Goal: Information Seeking & Learning: Find specific fact

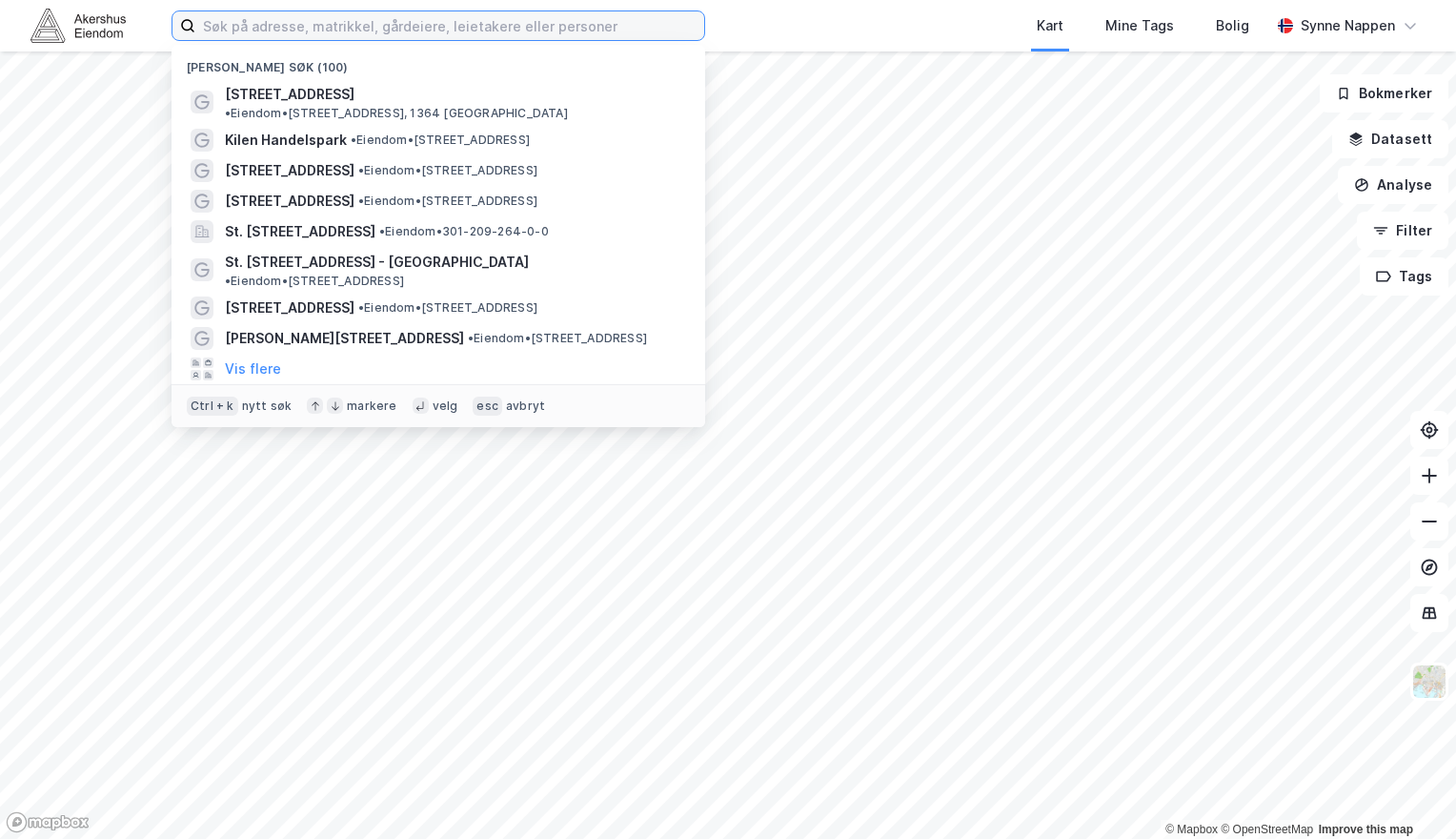
click at [295, 36] on input at bounding box center [449, 25] width 508 height 28
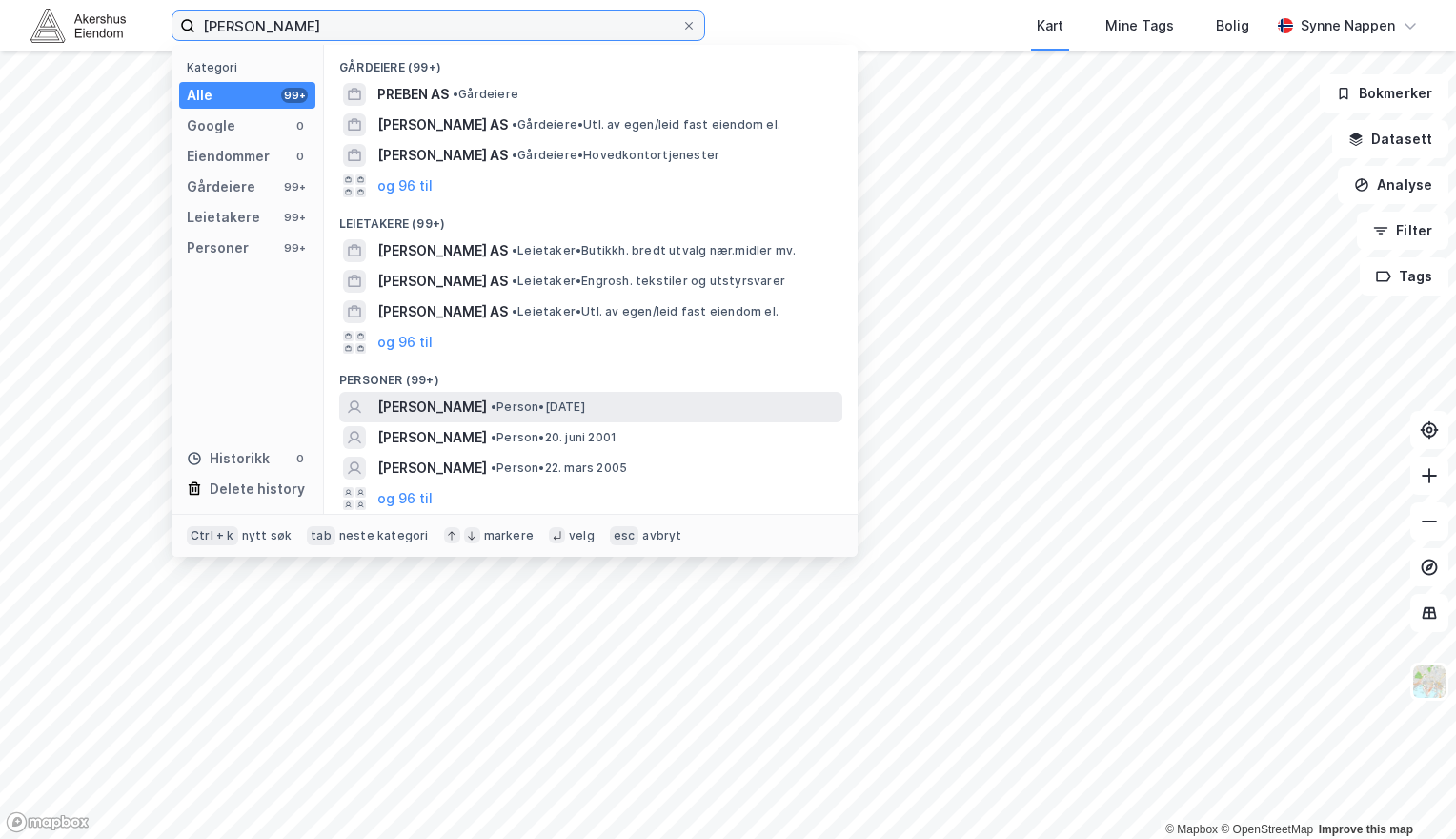
type input "[PERSON_NAME]"
click at [494, 404] on span "•" at bounding box center [494, 406] width 6 height 15
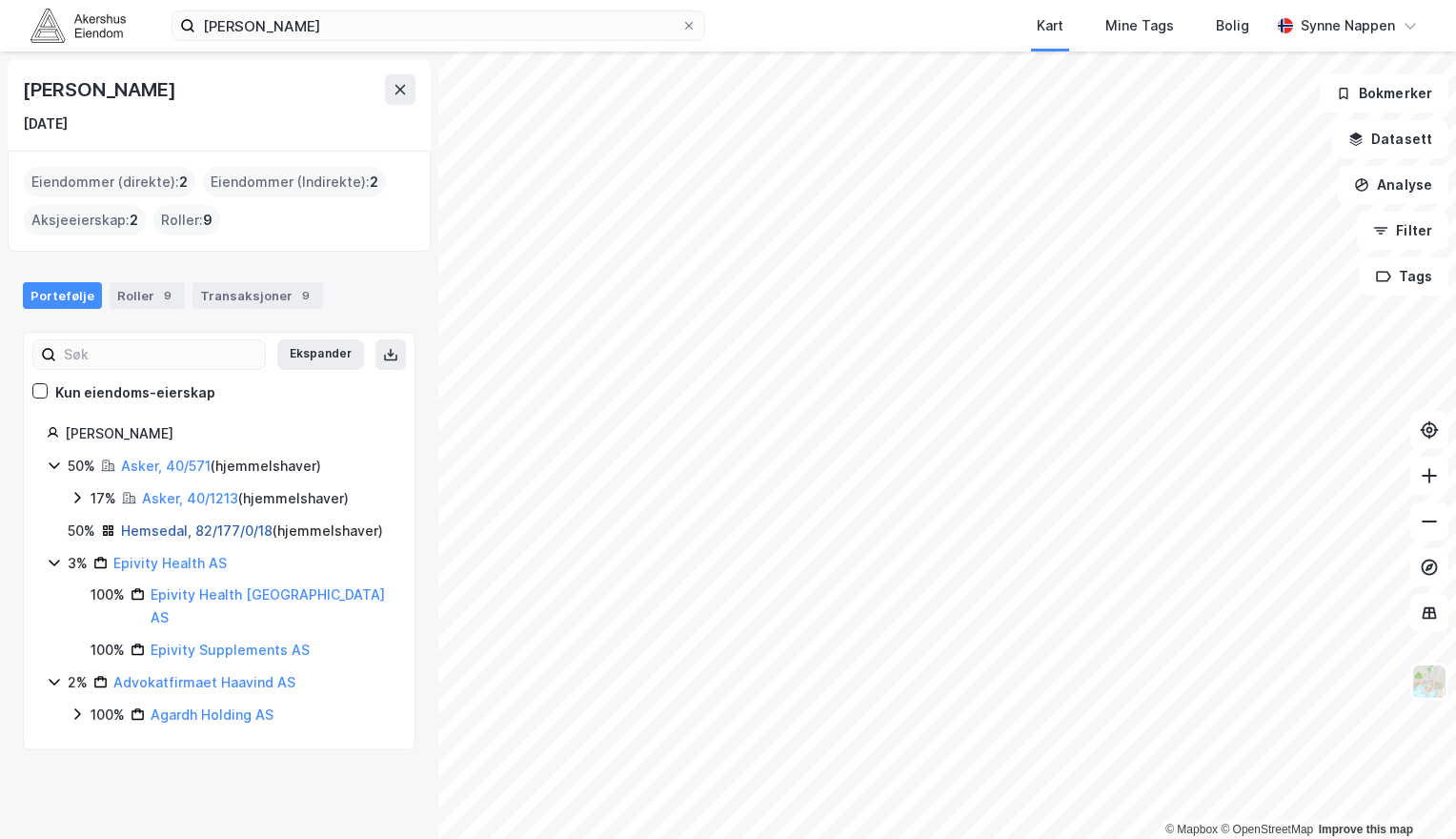
click at [209, 528] on link "Hemsedal, 82/177/0/18" at bounding box center [196, 530] width 152 height 17
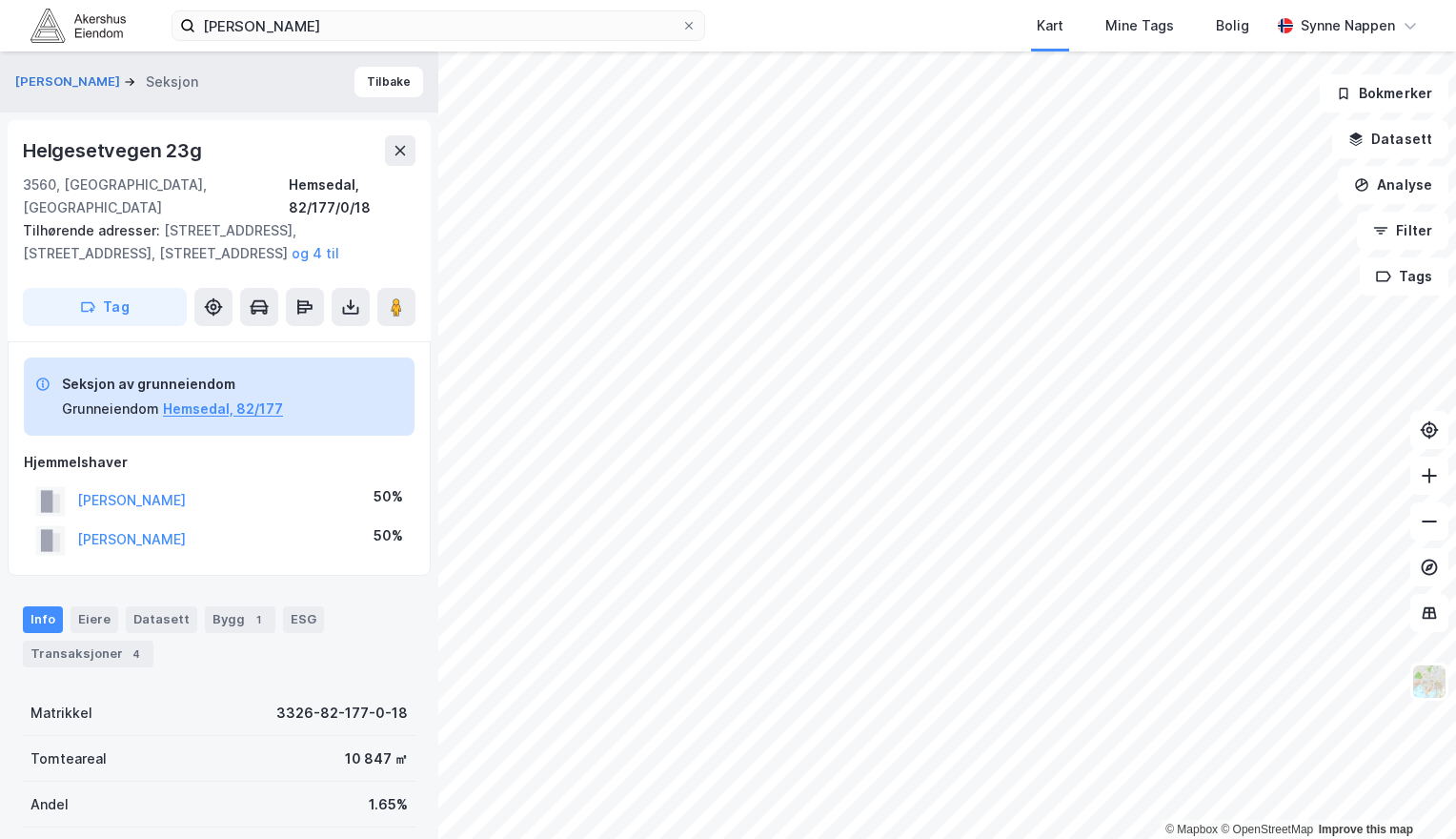
click at [158, 150] on div "Helgesetvegen 23g" at bounding box center [115, 150] width 183 height 30
copy div "Helgesetvegen 23g"
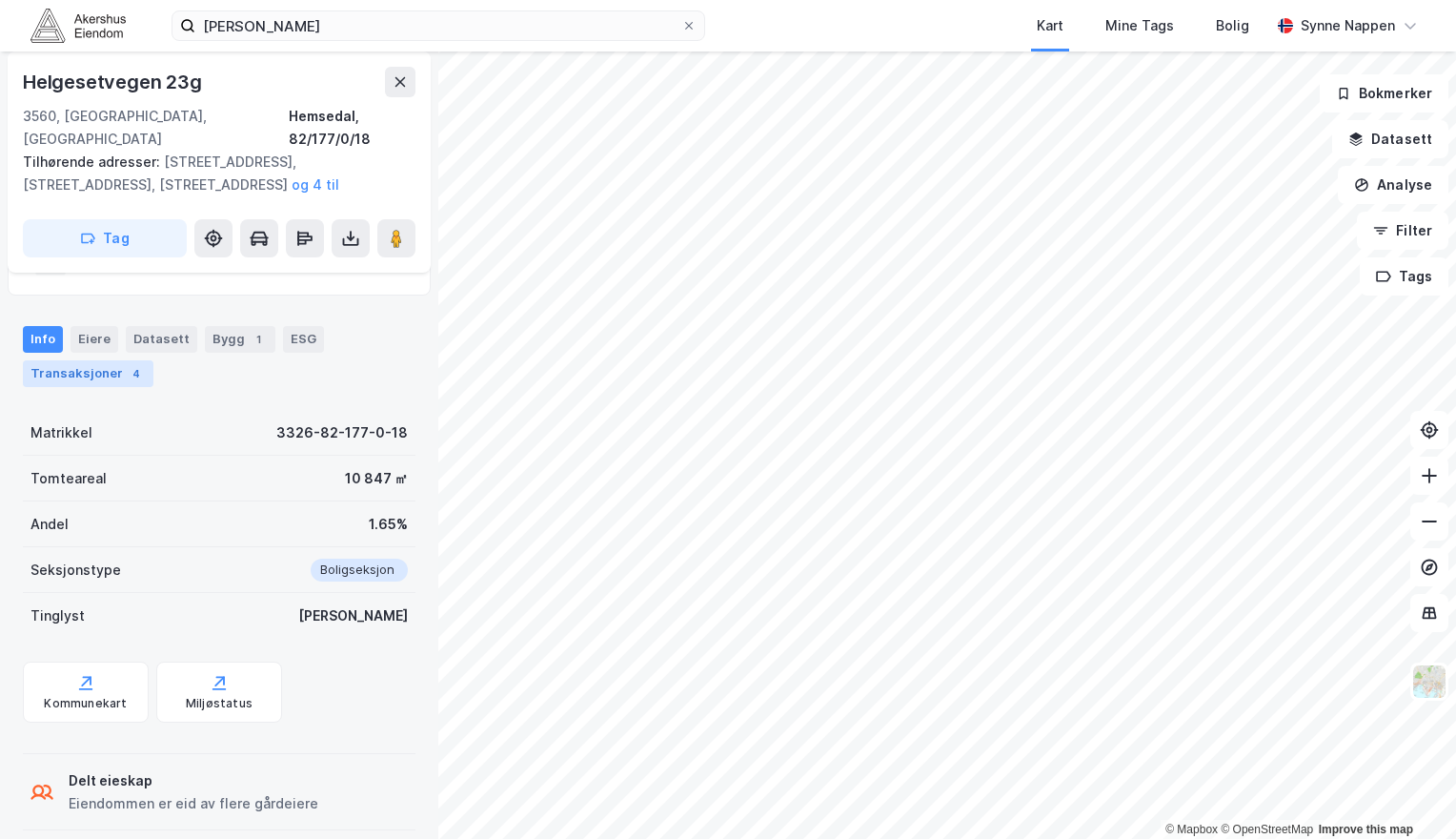
click at [105, 361] on div "Transaksjoner 4" at bounding box center [88, 373] width 130 height 26
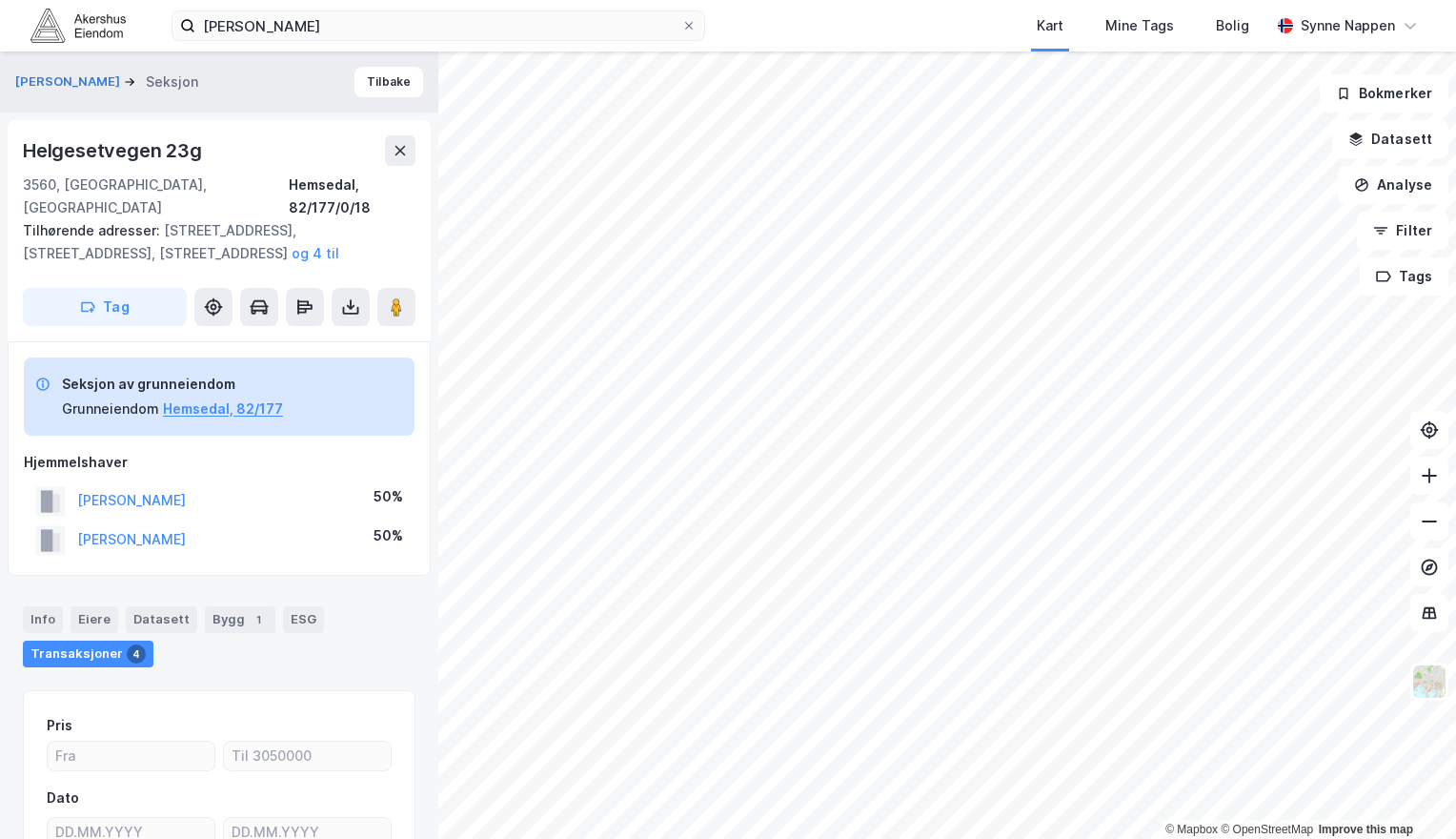
click at [338, 80] on div "[PERSON_NAME] Seksjon Tilbake" at bounding box center [219, 82] width 438 height 61
click at [41, 91] on div "[PERSON_NAME] Seksjon" at bounding box center [115, 83] width 198 height 23
click at [45, 84] on button "[PERSON_NAME]" at bounding box center [70, 82] width 109 height 19
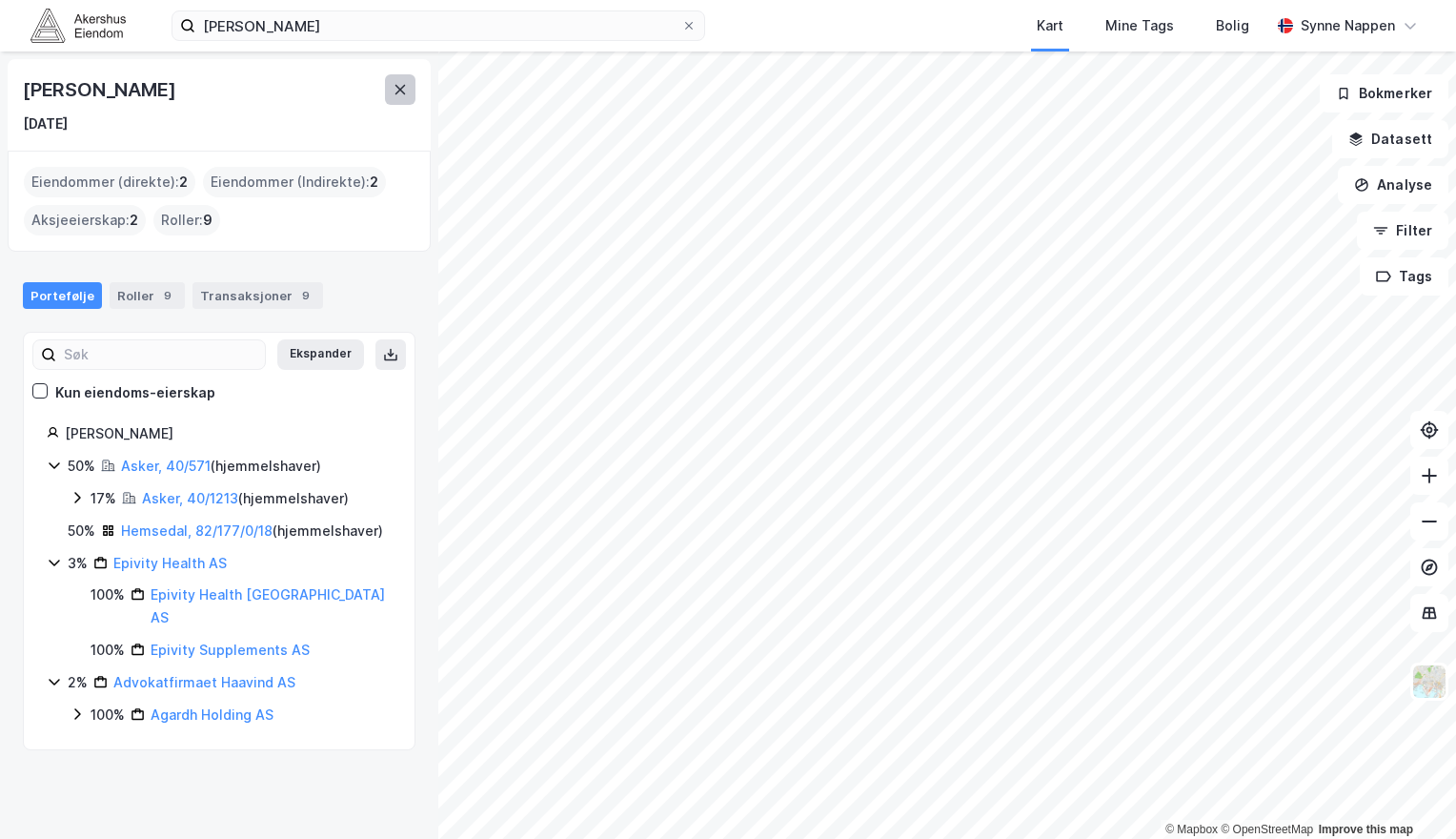
click at [400, 98] on button at bounding box center [399, 88] width 30 height 30
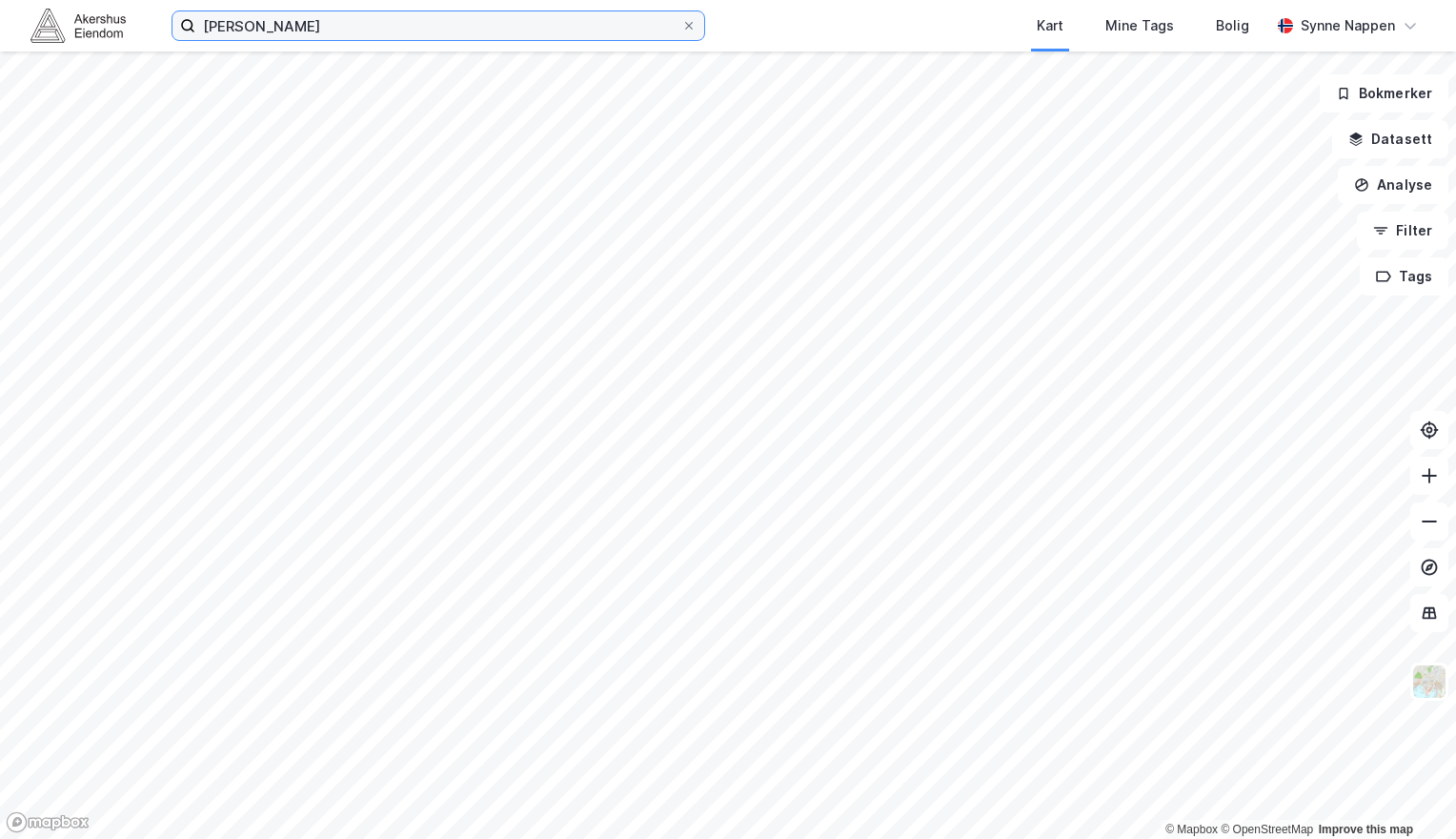
click at [679, 22] on input "[PERSON_NAME]" at bounding box center [438, 25] width 486 height 28
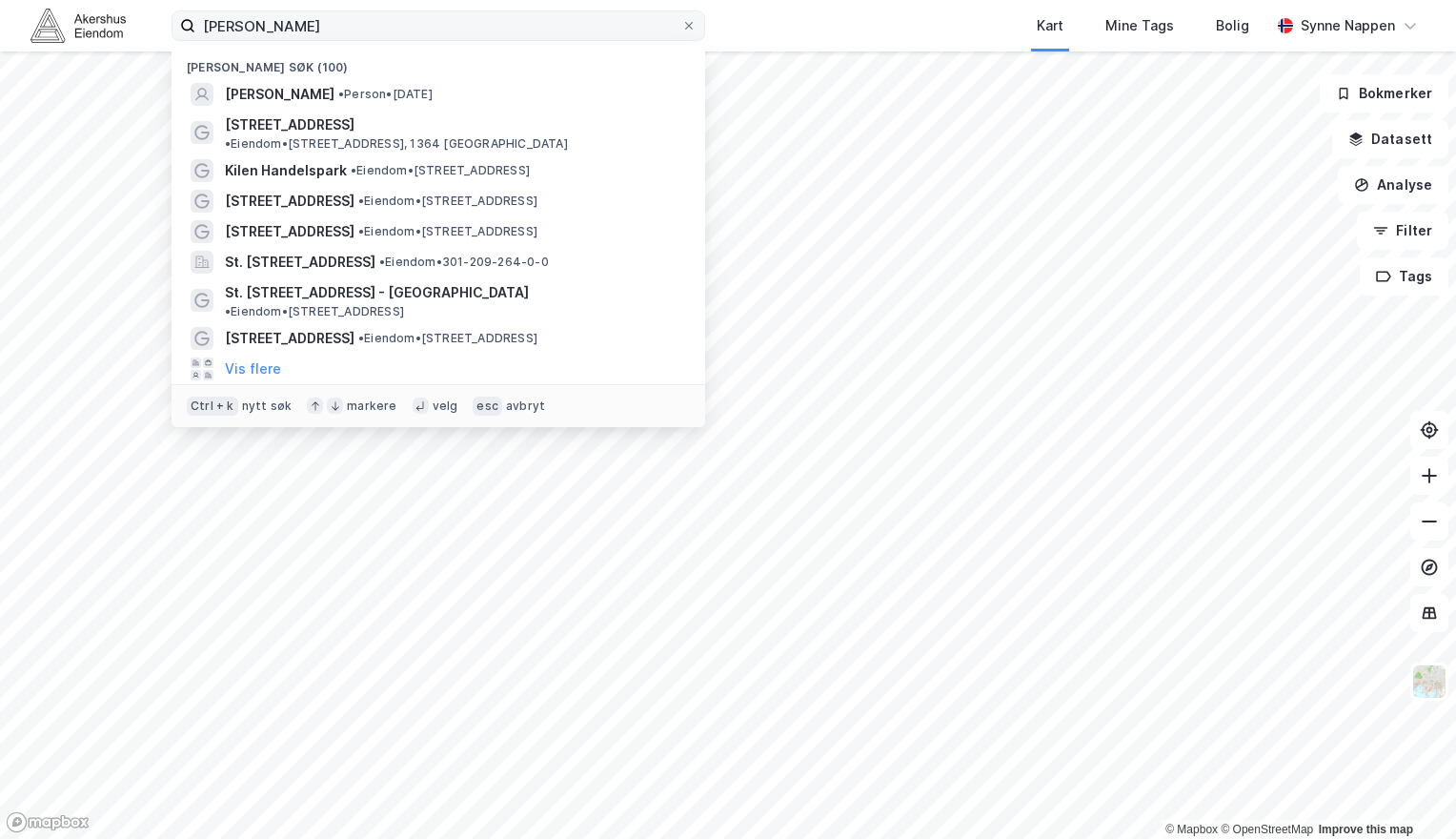
click at [699, 20] on label "[PERSON_NAME]" at bounding box center [437, 25] width 534 height 30
click at [681, 20] on input "[PERSON_NAME]" at bounding box center [438, 25] width 486 height 28
